Goal: Information Seeking & Learning: Learn about a topic

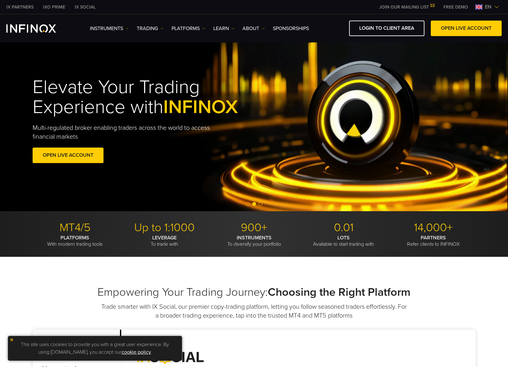
click at [486, 6] on span "en" at bounding box center [488, 7] width 12 height 8
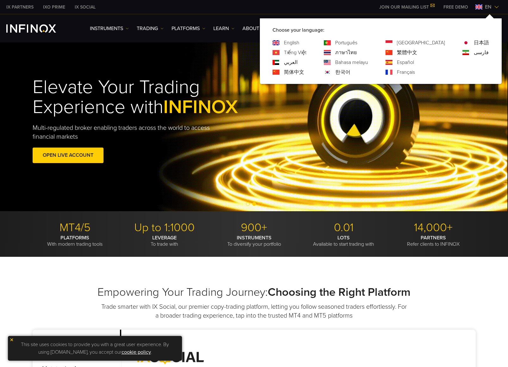
click at [350, 74] on link "한국어" at bounding box center [342, 72] width 15 height 8
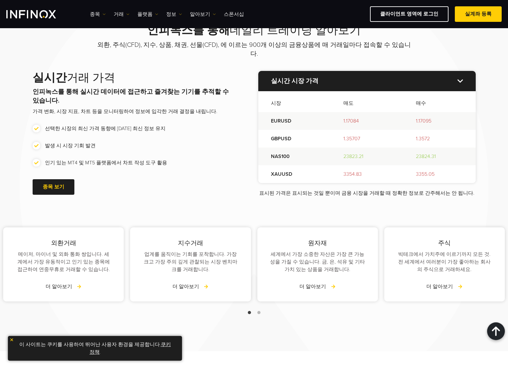
scroll to position [791, 0]
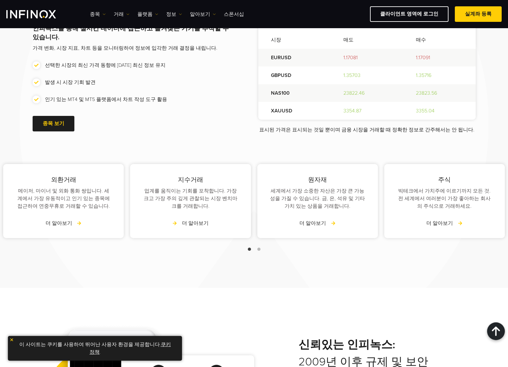
click at [188, 219] on link "더 알아보기" at bounding box center [190, 223] width 36 height 8
click at [201, 219] on link "더 알아보기" at bounding box center [190, 223] width 36 height 8
click at [203, 219] on link "더 알아보기" at bounding box center [190, 223] width 36 height 8
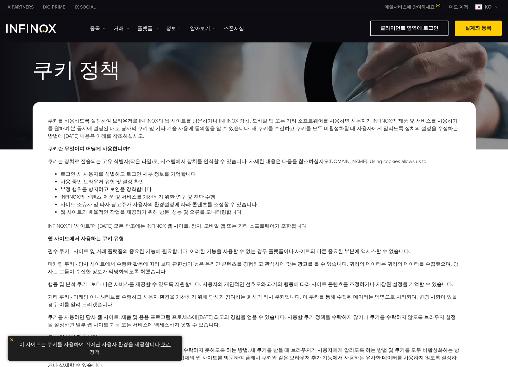
click at [368, 70] on h1 "쿠키 정책" at bounding box center [254, 71] width 443 height 22
click at [3, 157] on div "쿠키 정책 쿠키를 허용하도록 설정하여 브라우저로 INFINOX의 웹 사이트를 방문하거나 INFINOX 장치, 모바일 앱 또는 기타 소프트웨어를…" at bounding box center [254, 223] width 508 height 390
click at [94, 353] on link "쿠키 정책" at bounding box center [130, 348] width 81 height 14
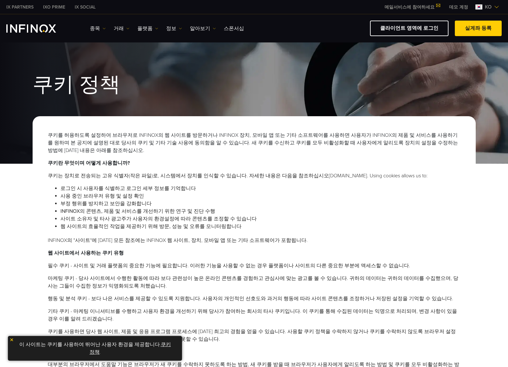
click at [161, 348] on p "이 사이트는 쿠키를 사용하여 뛰어난 사용자 환경을 제공합니다. 쿠키 정책 ." at bounding box center [95, 348] width 168 height 18
click at [45, 28] on img "INFINOX Logo" at bounding box center [31, 28] width 50 height 8
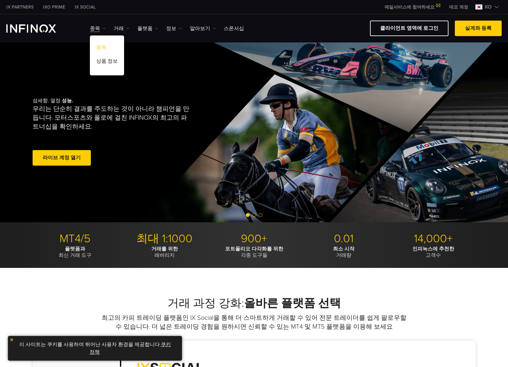
click at [99, 46] on link "종목" at bounding box center [107, 49] width 34 height 14
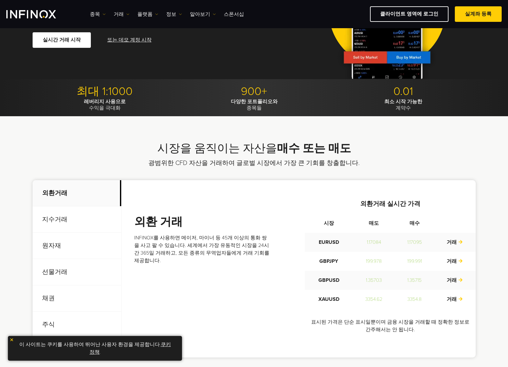
scroll to position [158, 0]
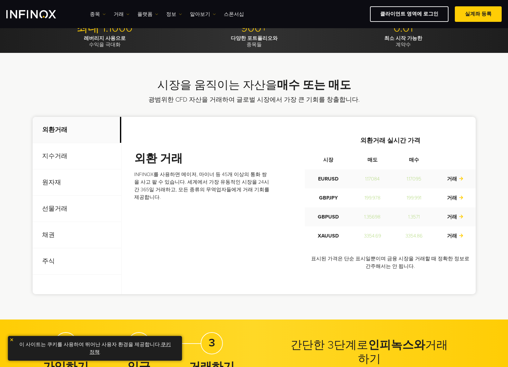
click at [54, 154] on p "지수거래" at bounding box center [77, 156] width 89 height 26
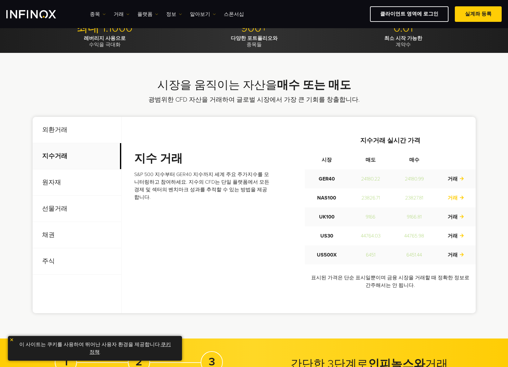
click at [456, 200] on link "거래" at bounding box center [455, 198] width 16 height 6
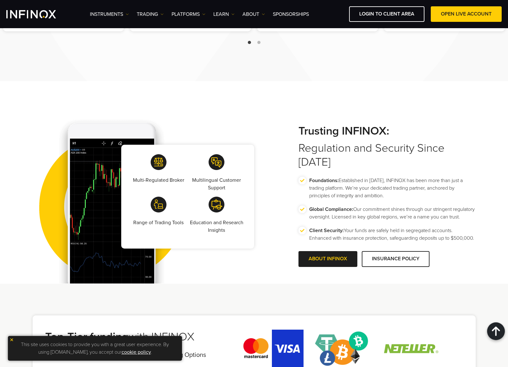
scroll to position [1108, 0]
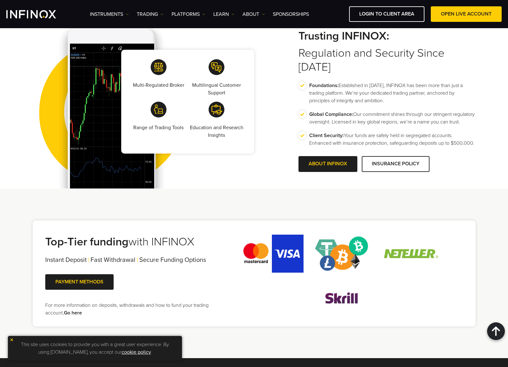
click at [277, 152] on div "Multi-Regulated Broker Multilingual Customer Support Range of Trading Tools Edu…" at bounding box center [254, 102] width 456 height 174
